Goal: Check status: Check status

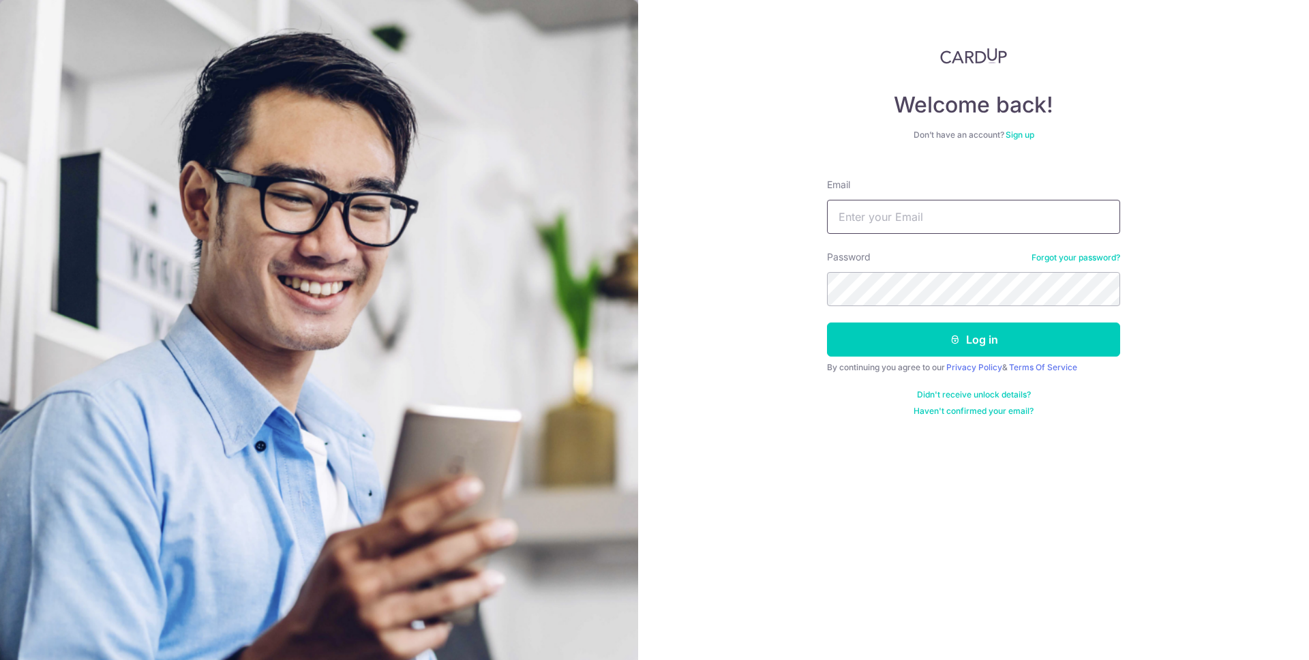
click at [943, 219] on input "Email" at bounding box center [973, 217] width 293 height 34
type input "[EMAIL_ADDRESS][DOMAIN_NAME]"
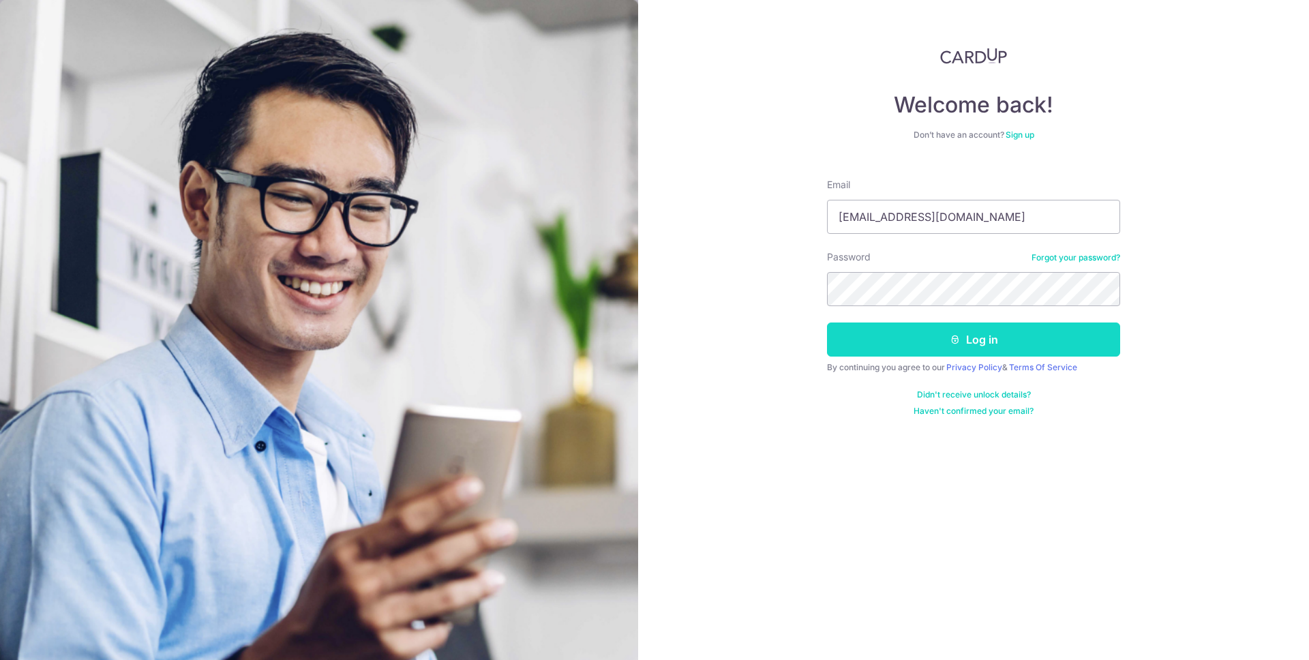
click at [951, 352] on button "Log in" at bounding box center [973, 339] width 293 height 34
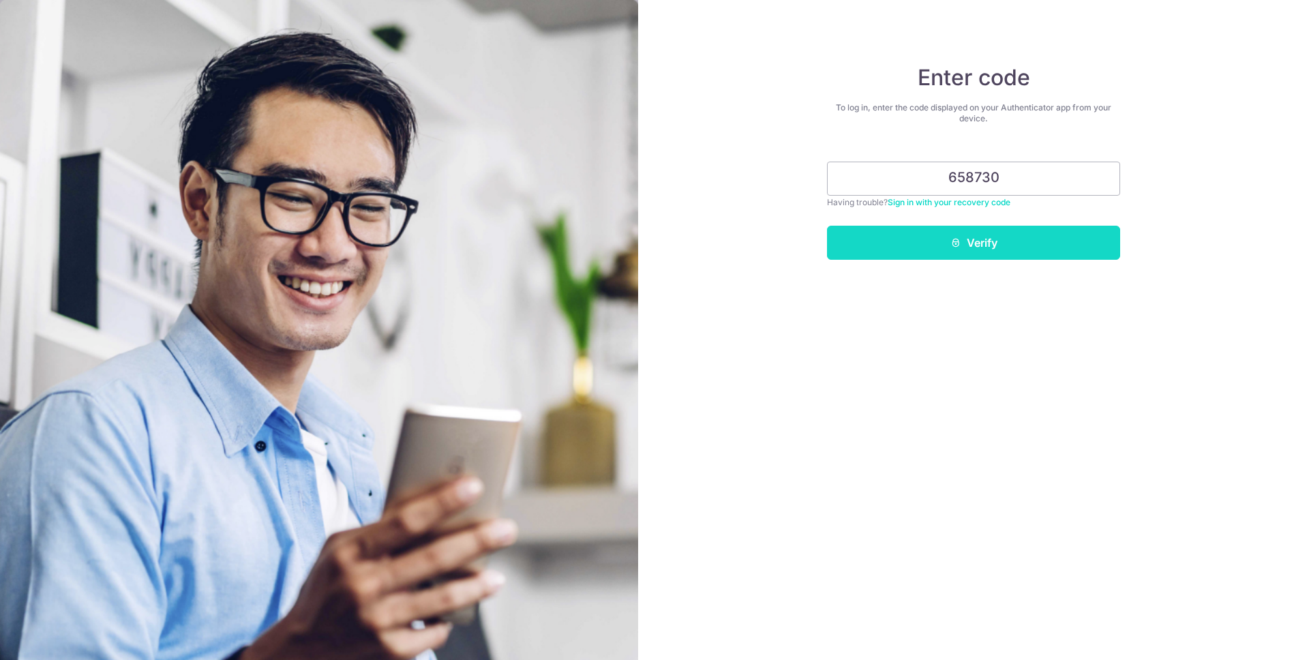
type input "658730"
click at [1051, 250] on button "Verify" at bounding box center [973, 243] width 293 height 34
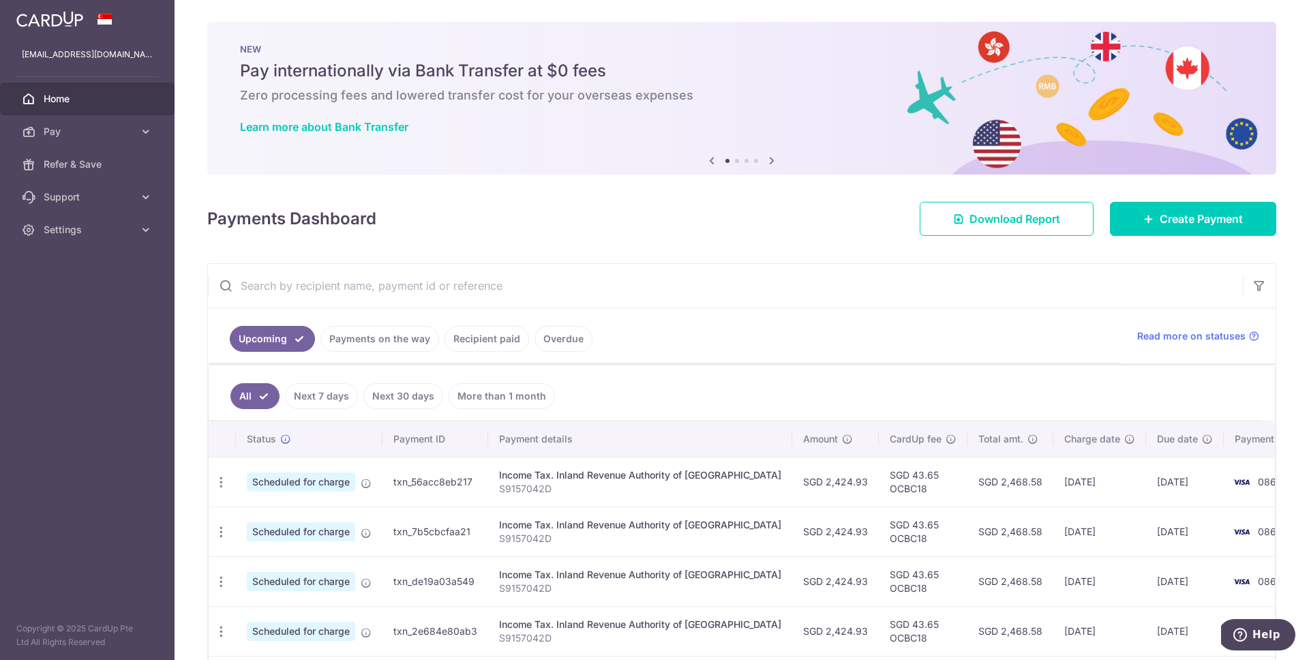
click at [406, 339] on link "Payments on the way" at bounding box center [379, 339] width 119 height 26
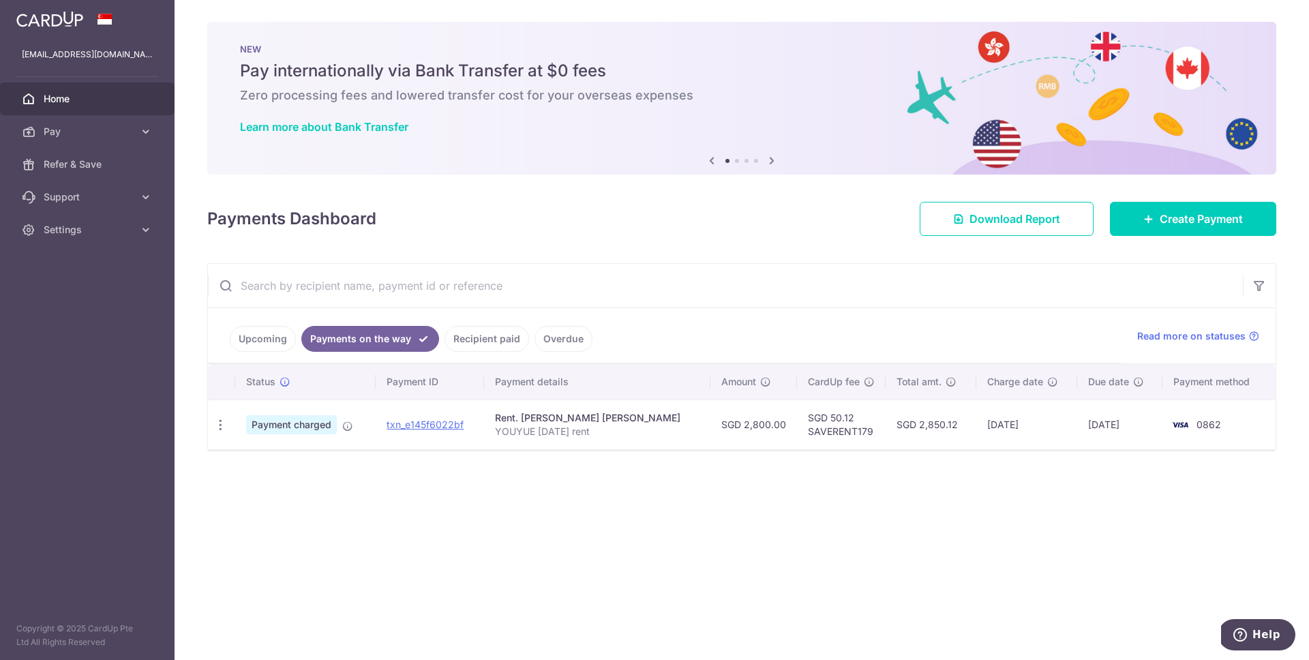
click at [481, 339] on link "Recipient paid" at bounding box center [486, 339] width 85 height 26
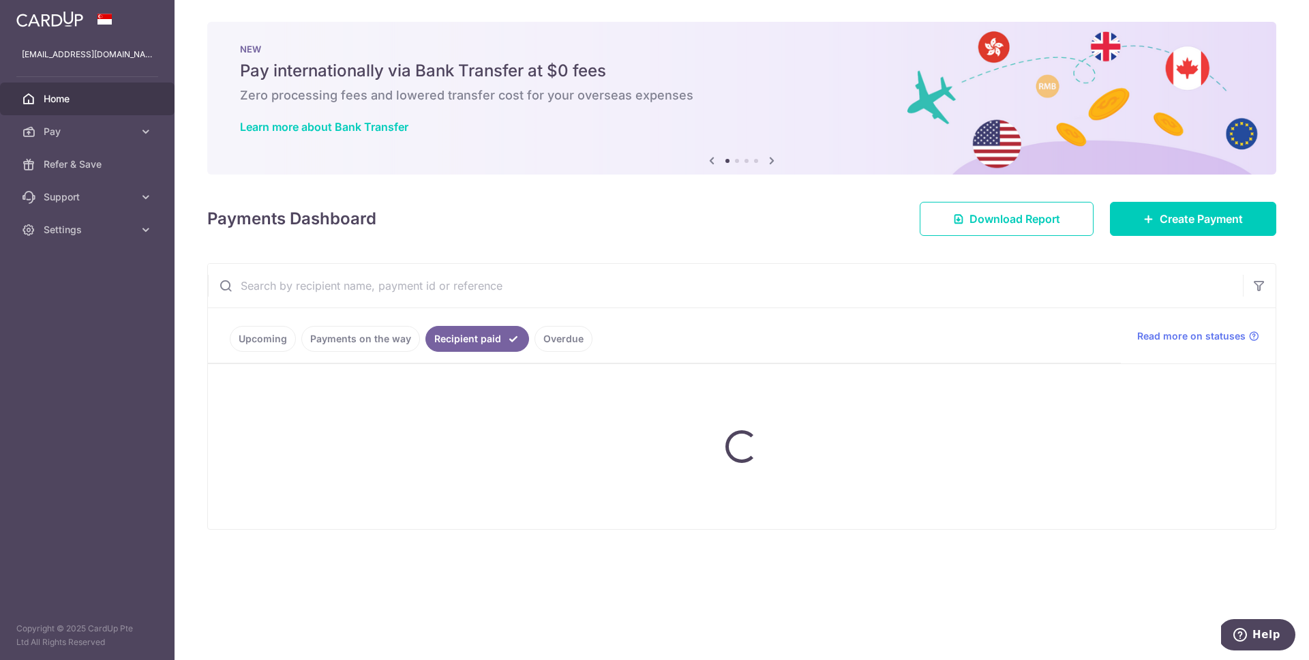
click at [381, 339] on body "[EMAIL_ADDRESS][DOMAIN_NAME] Home Pay Payments Recipients Cards Refer & Save Su…" at bounding box center [654, 330] width 1309 height 660
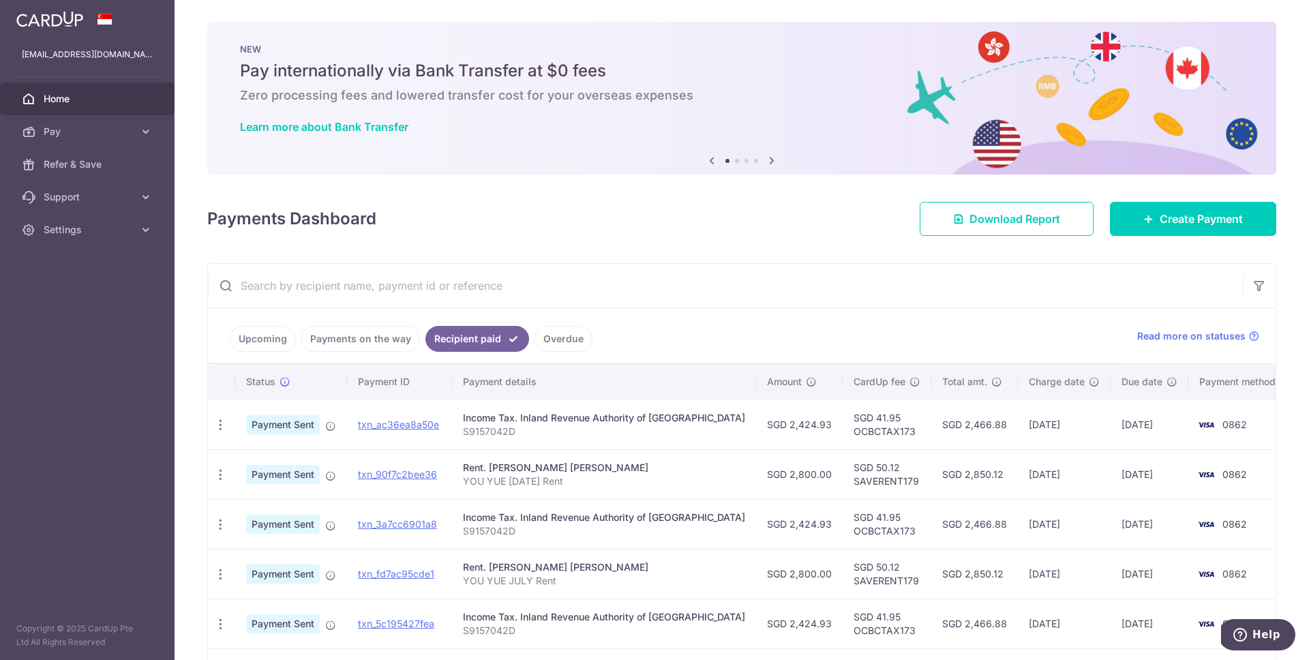
click at [372, 334] on link "Payments on the way" at bounding box center [360, 339] width 119 height 26
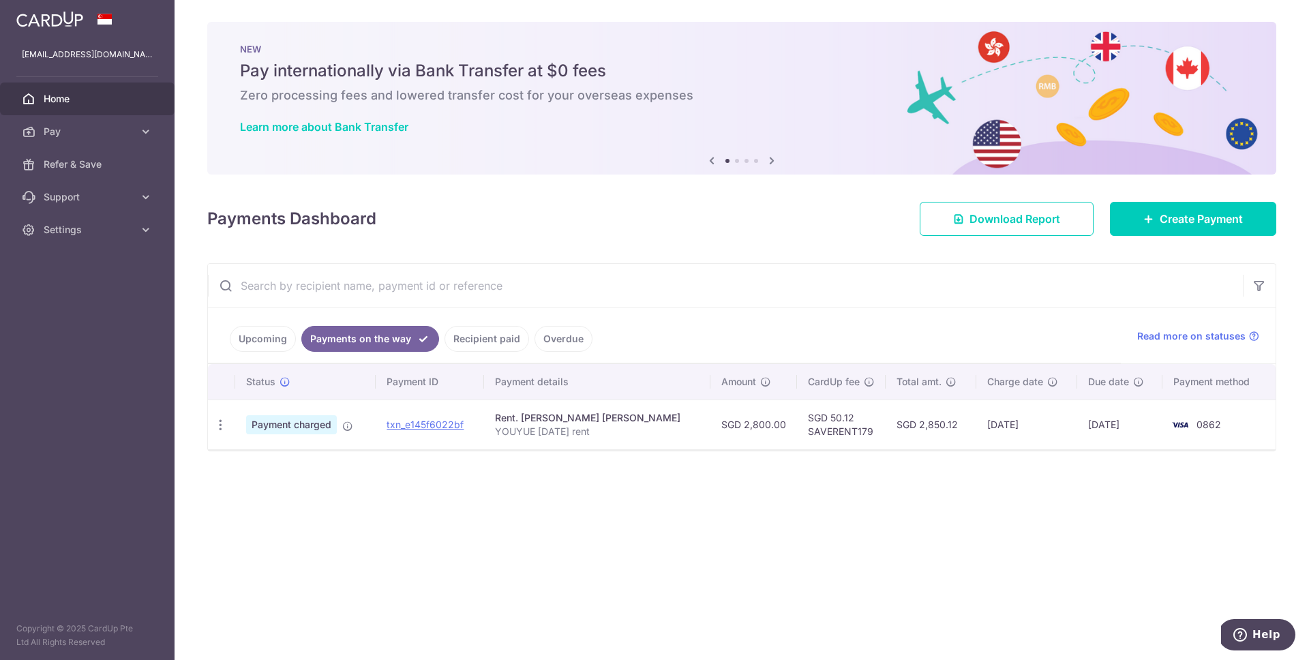
click at [831, 425] on td "SGD 50.12 SAVERENT179" at bounding box center [841, 424] width 89 height 50
click at [1009, 429] on td "10/09/2025" at bounding box center [1027, 424] width 102 height 50
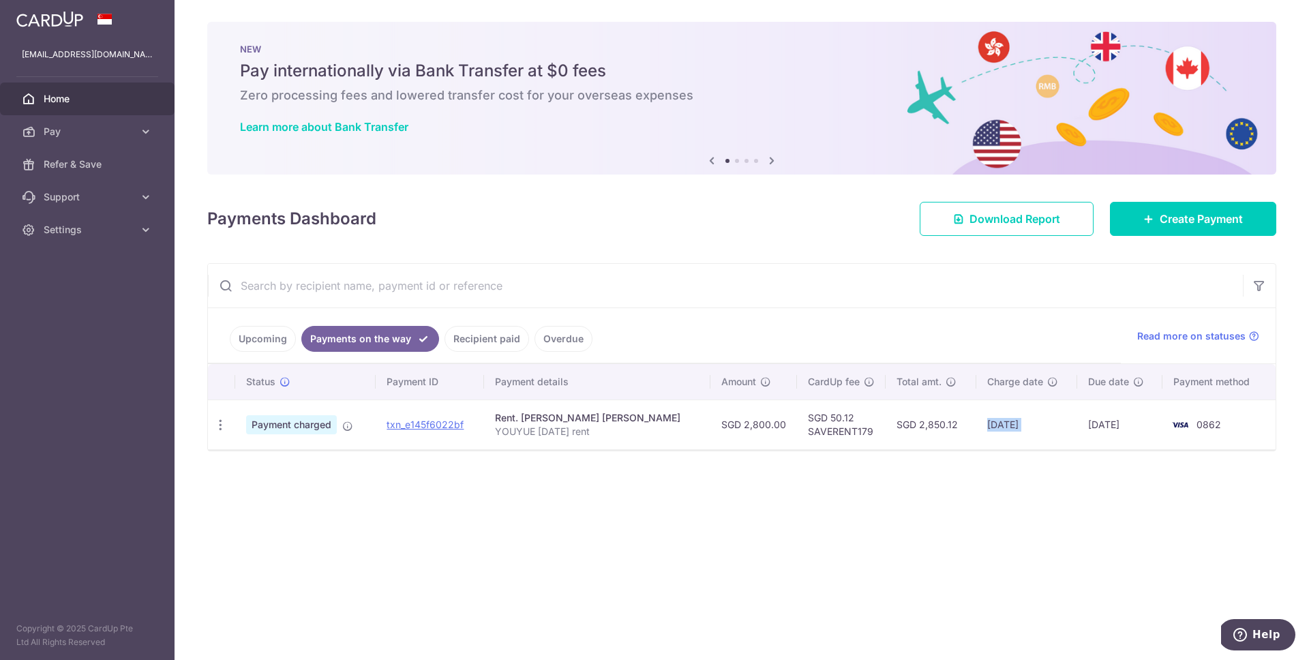
click at [1009, 429] on td "10/09/2025" at bounding box center [1027, 424] width 102 height 50
click at [497, 343] on link "Recipient paid" at bounding box center [486, 339] width 85 height 26
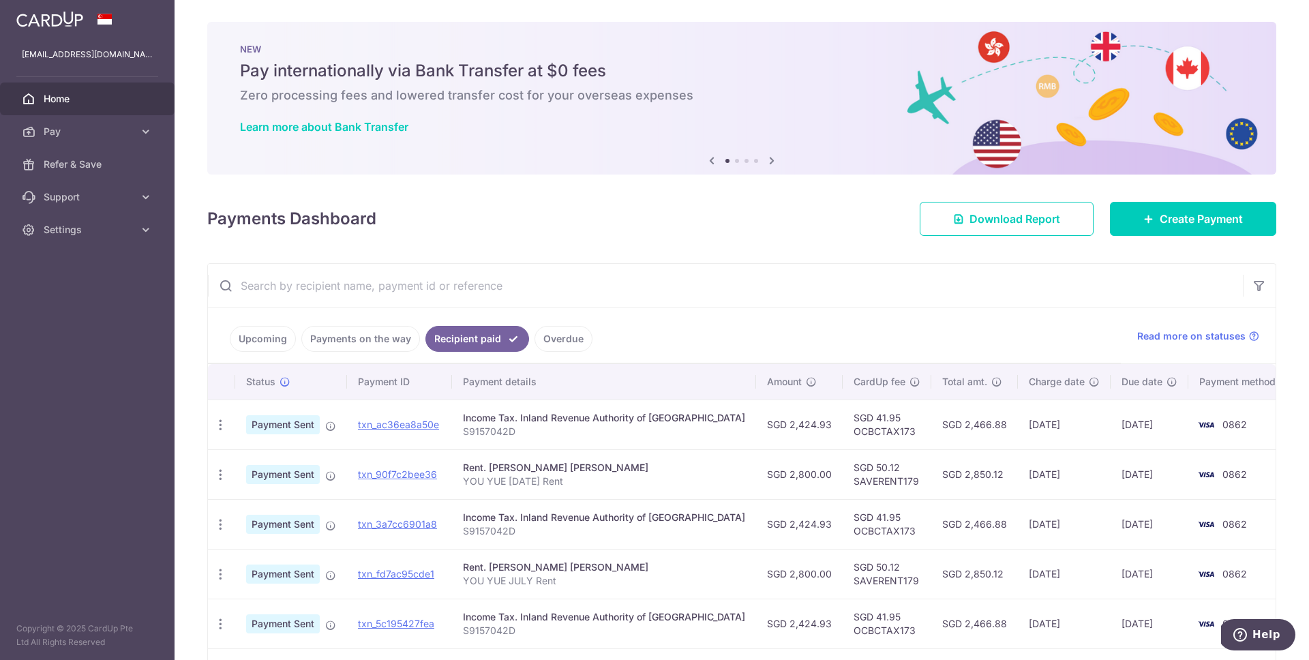
click at [273, 339] on link "Upcoming" at bounding box center [263, 339] width 66 height 26
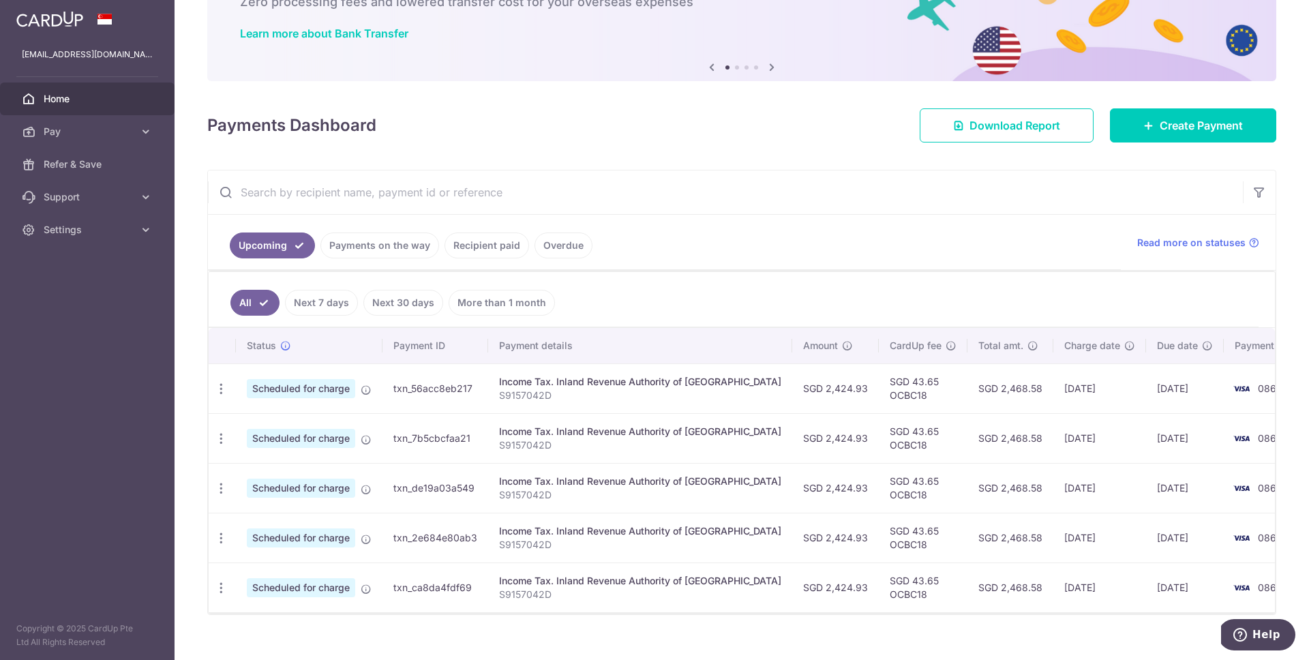
scroll to position [112, 0]
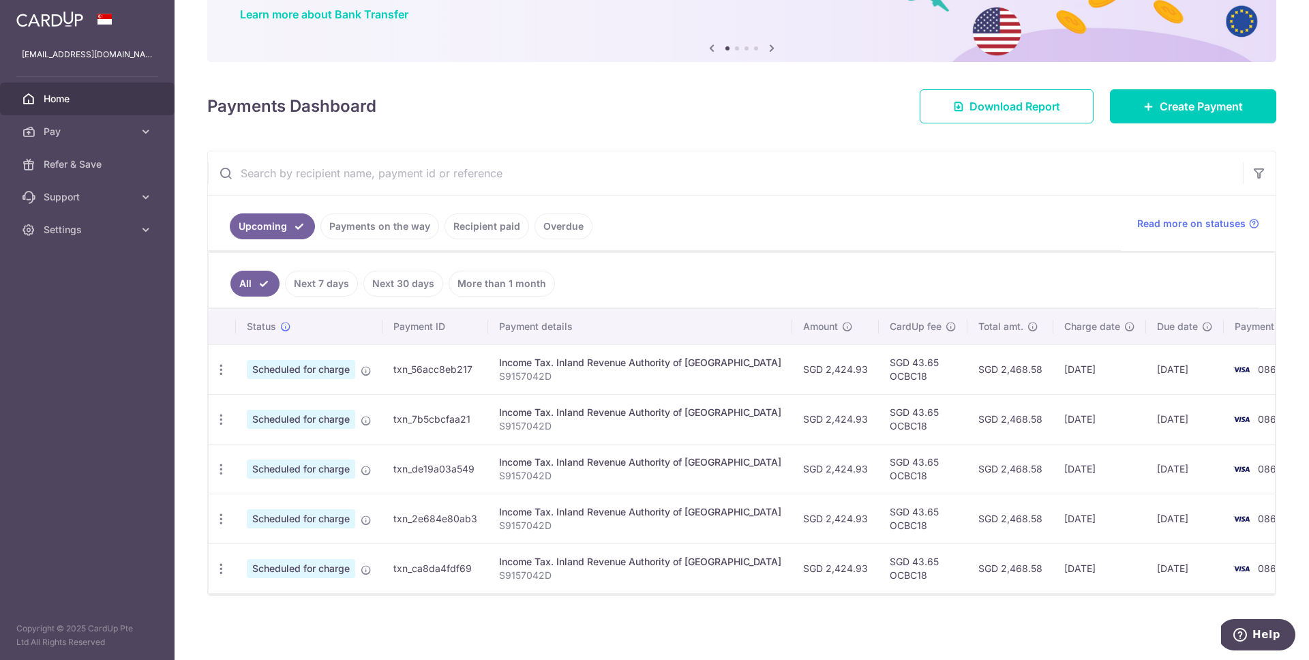
click at [802, 372] on td "SGD 2,424.93" at bounding box center [835, 369] width 87 height 50
click at [800, 373] on td "SGD 2,424.93" at bounding box center [835, 369] width 87 height 50
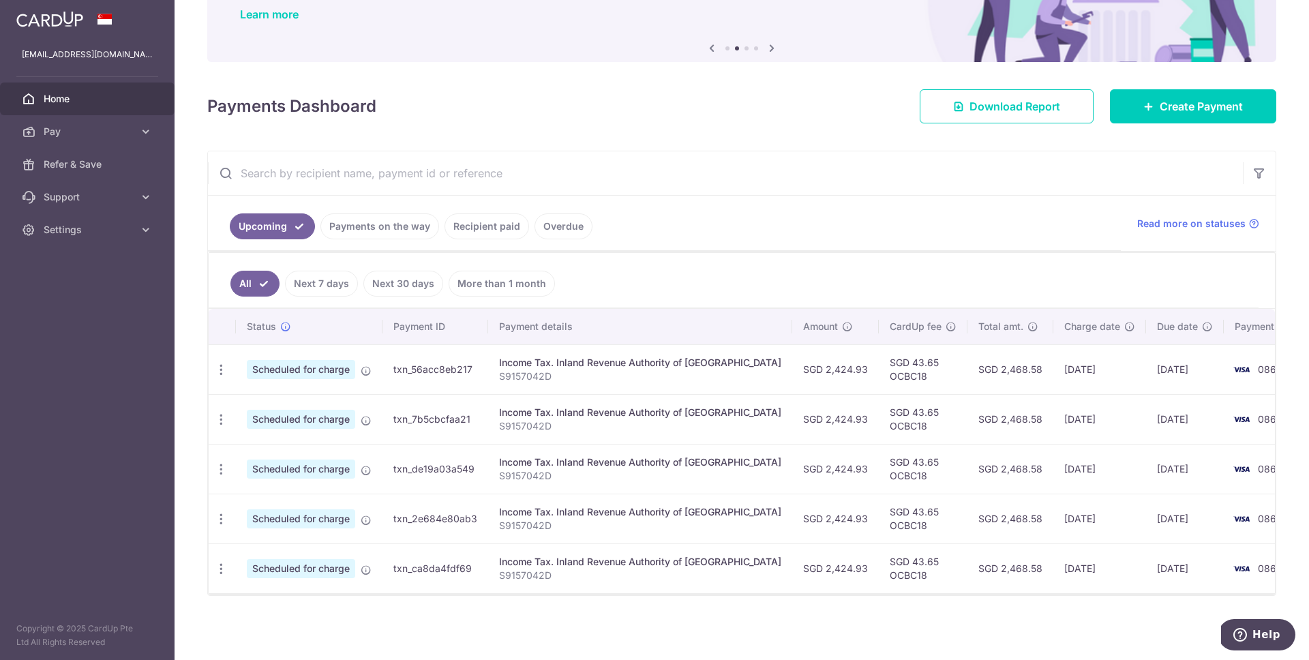
click at [978, 369] on td "SGD 2,468.58" at bounding box center [1010, 369] width 86 height 50
click at [792, 368] on td "SGD 2,424.93" at bounding box center [835, 369] width 87 height 50
click at [792, 405] on td "SGD 2,424.93" at bounding box center [835, 419] width 87 height 50
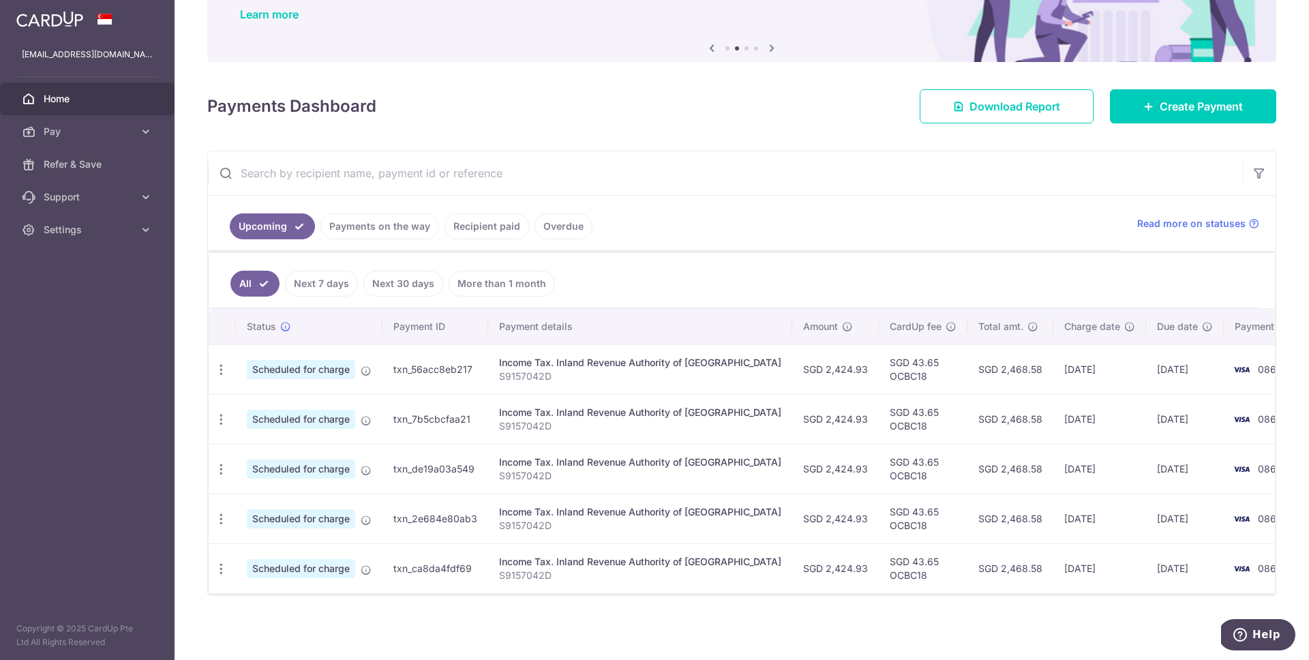
click at [796, 366] on td "SGD 2,424.93" at bounding box center [835, 369] width 87 height 50
click at [792, 375] on td "SGD 2,424.93" at bounding box center [835, 369] width 87 height 50
